Goal: Find specific page/section: Find specific page/section

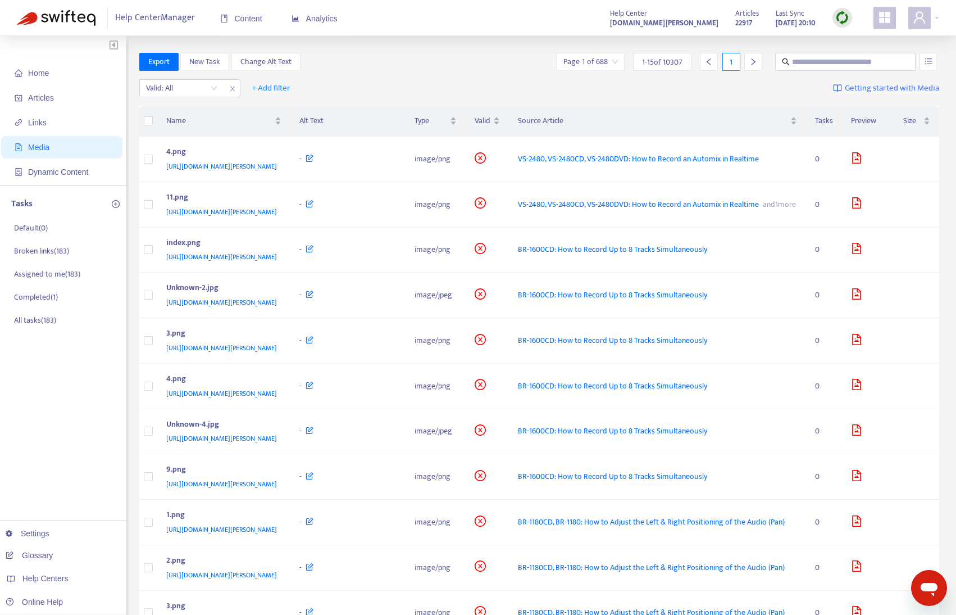
click at [452, 69] on div "Export New Task Change Alt Text Page 1 of 688 1 - 15 of 10307 1" at bounding box center [539, 62] width 801 height 18
click at [612, 61] on input "search" at bounding box center [590, 61] width 54 height 17
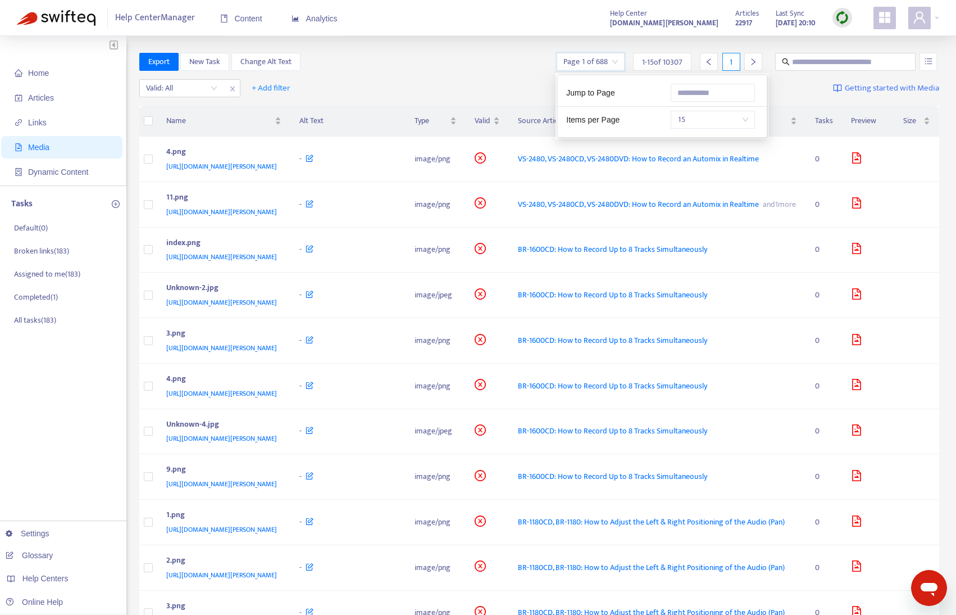
click at [487, 74] on div "Export New Task Change Alt Text Page 1 of 688 1 - 15 of 10307 1" at bounding box center [539, 64] width 801 height 22
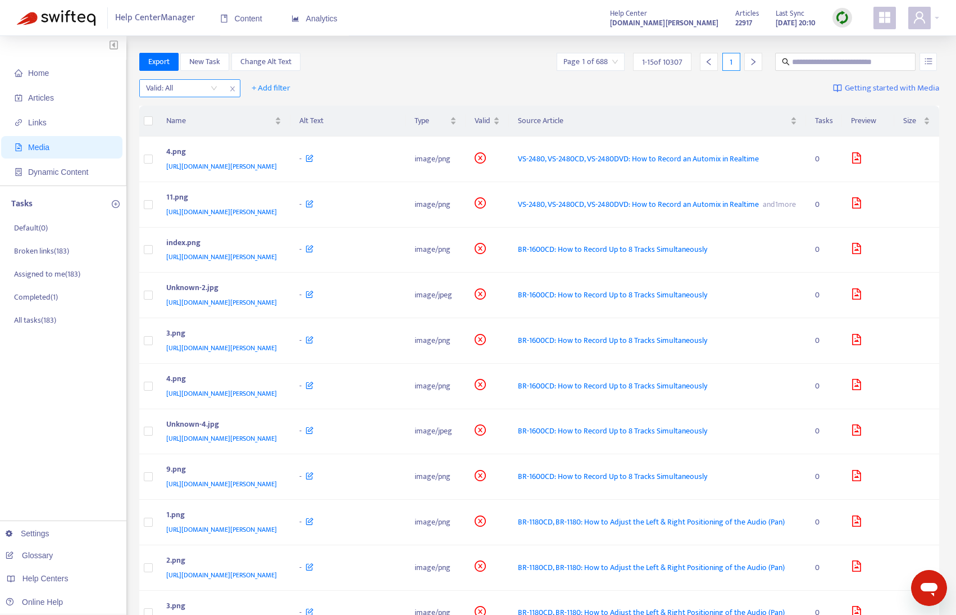
click at [201, 90] on input "search" at bounding box center [181, 88] width 71 height 17
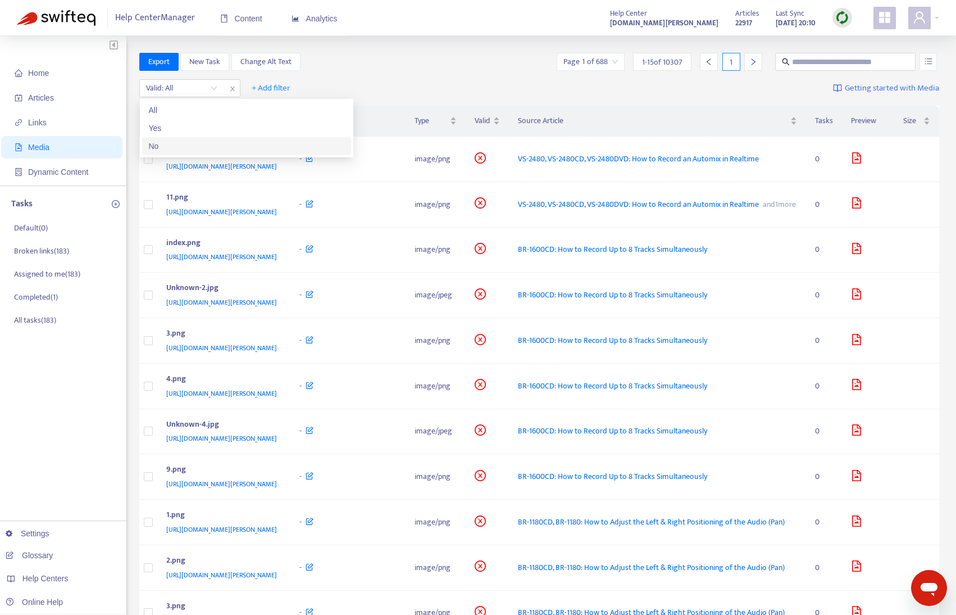
click at [201, 142] on div "No" at bounding box center [246, 146] width 195 height 12
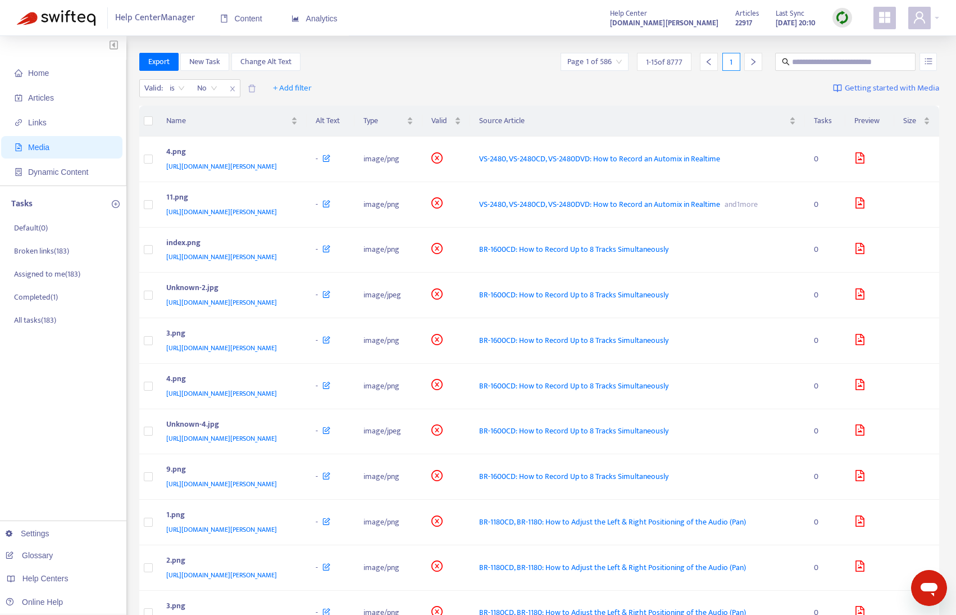
click at [438, 67] on div "Export New Task Change Alt Text Page 1 of 586 1 - 15 of 8777 1" at bounding box center [539, 62] width 801 height 18
